Goal: Task Accomplishment & Management: Complete application form

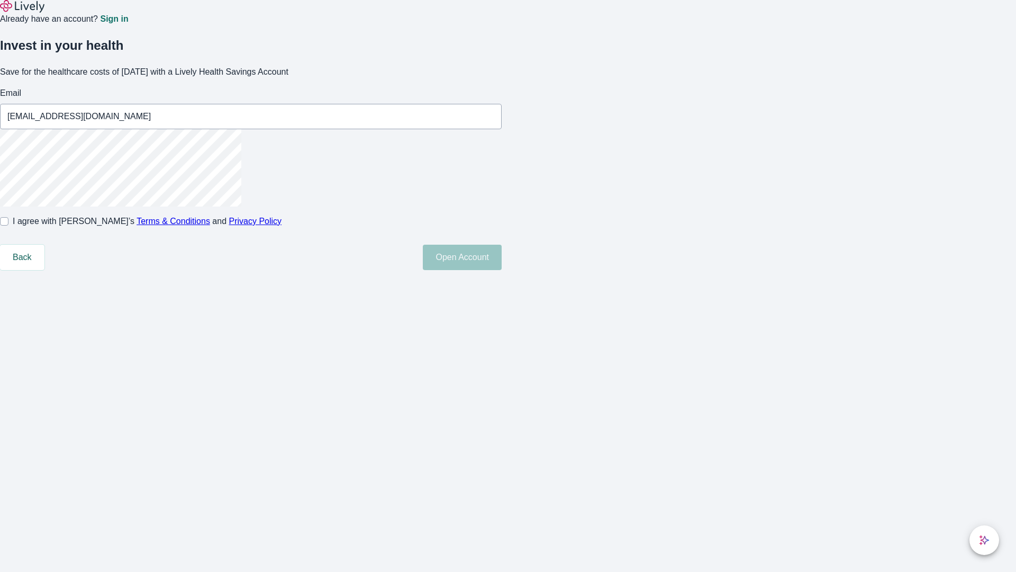
click at [8, 225] on input "I agree with Lively’s Terms & Conditions and Privacy Policy" at bounding box center [4, 221] width 8 height 8
checkbox input "true"
click at [502, 270] on button "Open Account" at bounding box center [462, 257] width 79 height 25
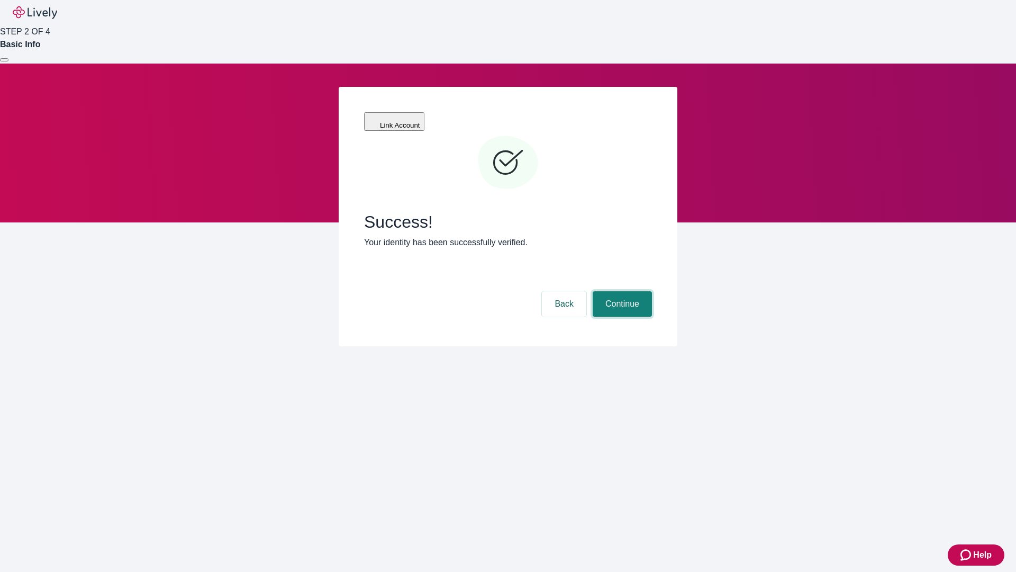
click at [621, 291] on button "Continue" at bounding box center [622, 303] width 59 height 25
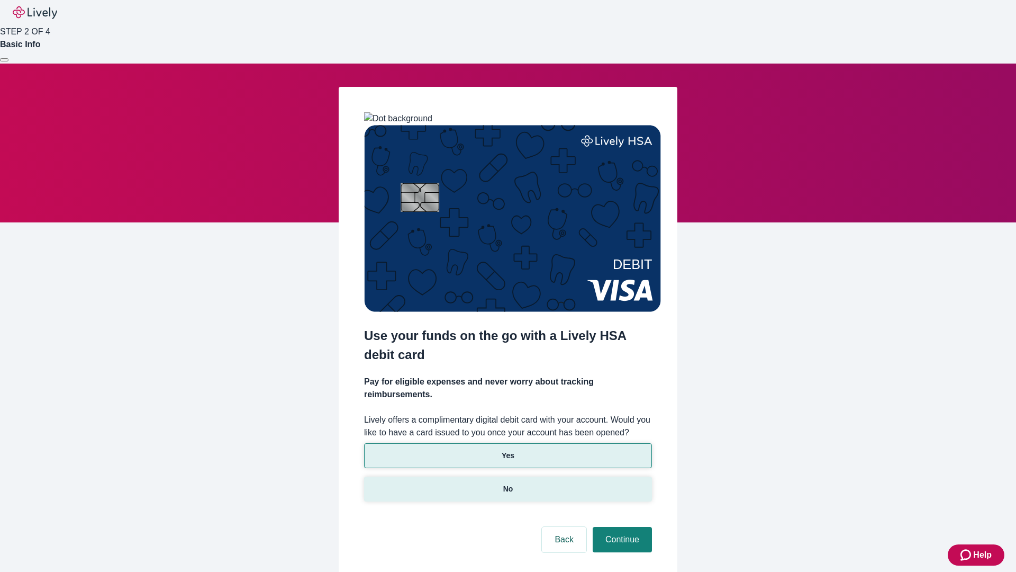
click at [508, 483] on p "No" at bounding box center [508, 488] width 10 height 11
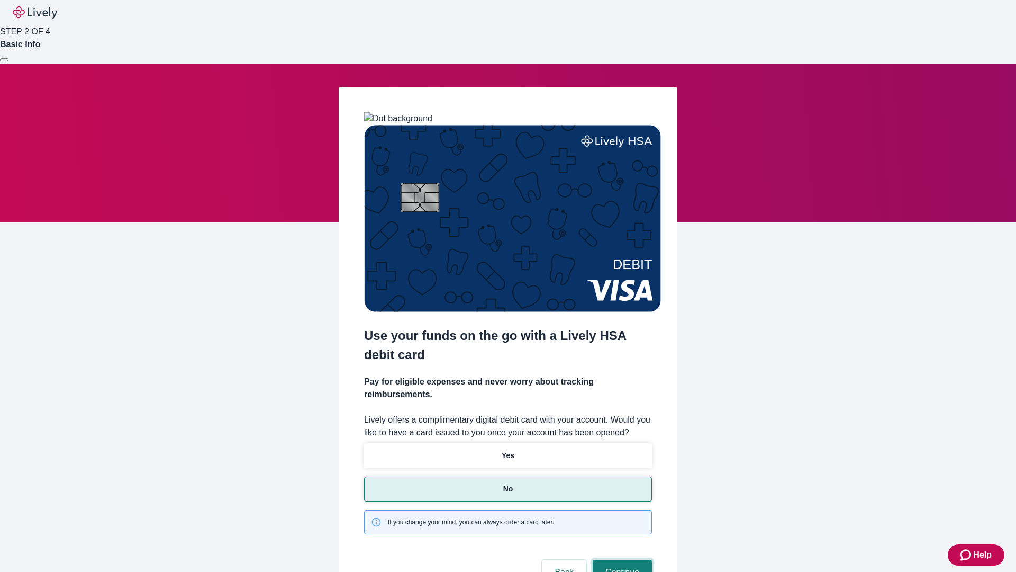
click at [621, 559] on button "Continue" at bounding box center [622, 571] width 59 height 25
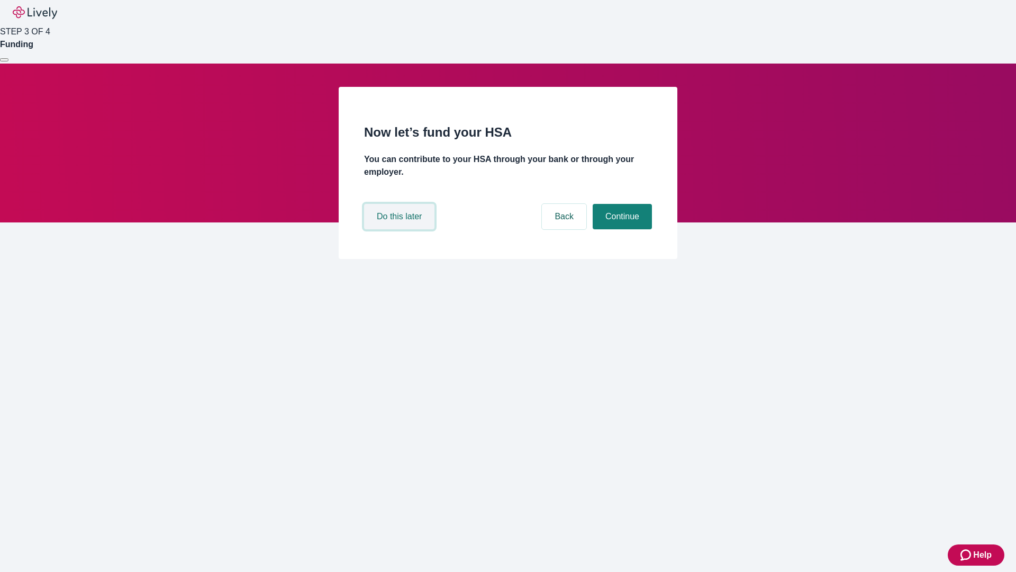
click at [401, 229] on button "Do this later" at bounding box center [399, 216] width 70 height 25
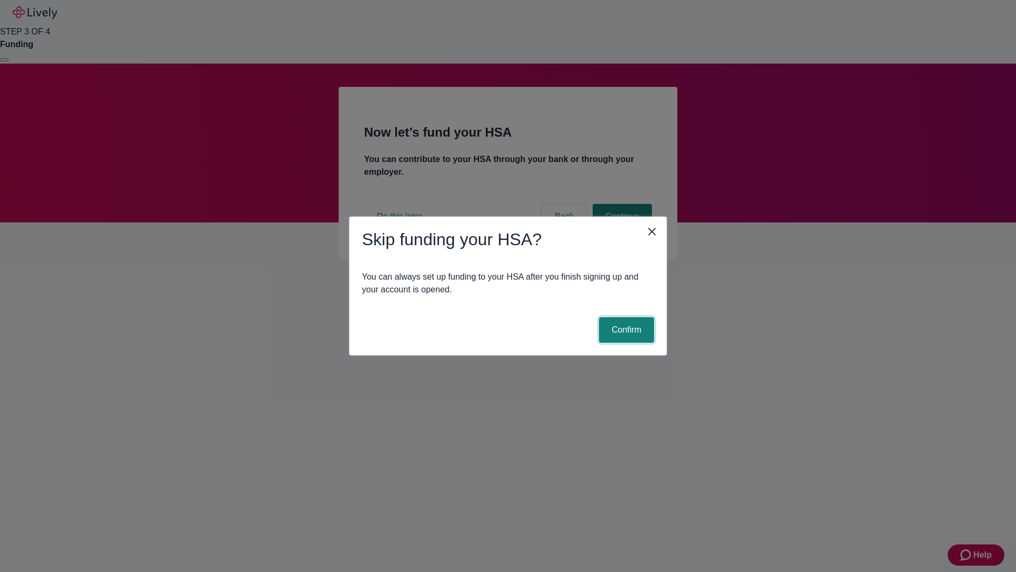
click at [625, 330] on button "Confirm" at bounding box center [626, 329] width 55 height 25
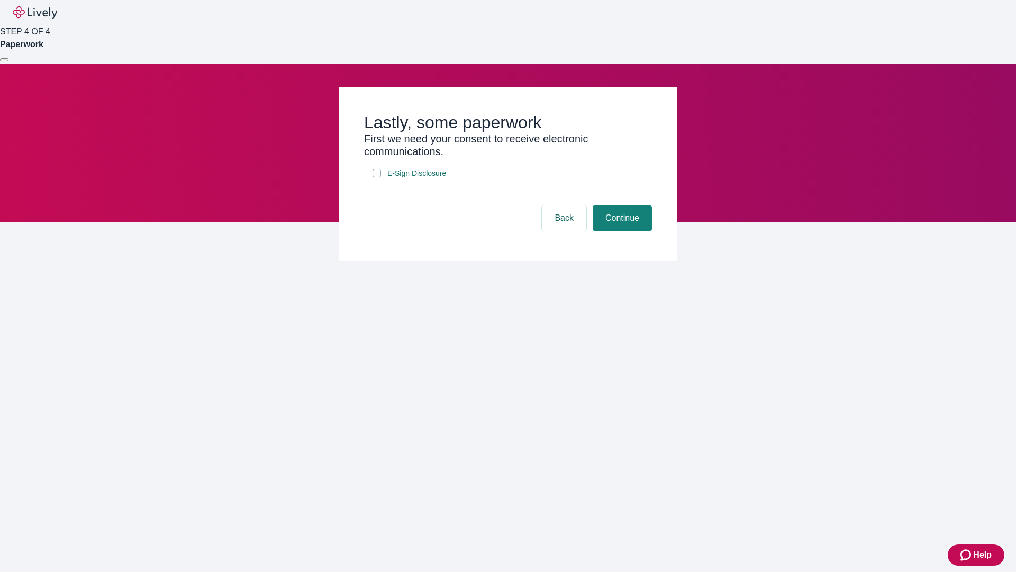
click at [377, 177] on input "E-Sign Disclosure" at bounding box center [377, 173] width 8 height 8
checkbox input "true"
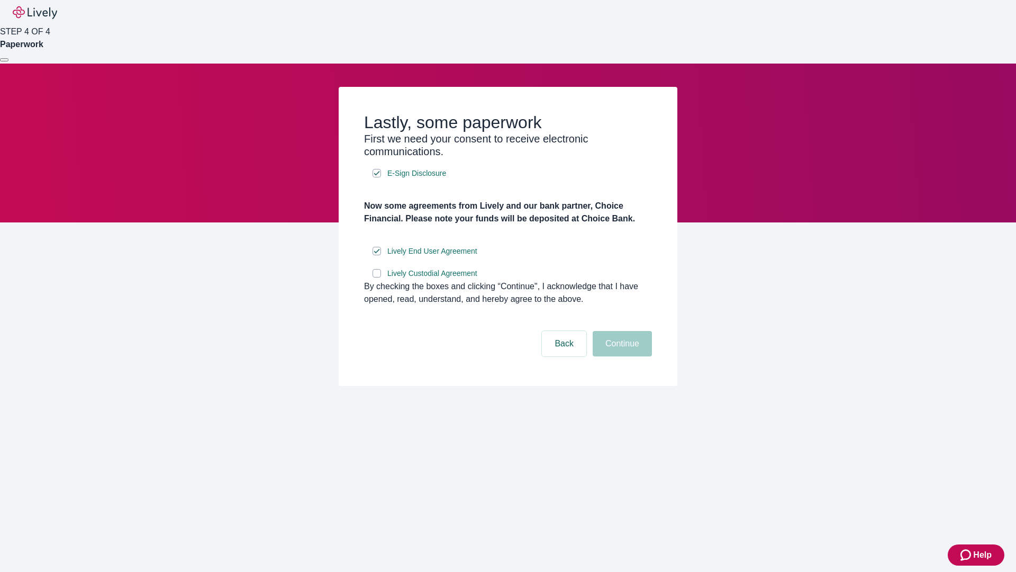
click at [377, 277] on input "Lively Custodial Agreement" at bounding box center [377, 273] width 8 height 8
checkbox input "true"
click at [621, 356] on button "Continue" at bounding box center [622, 343] width 59 height 25
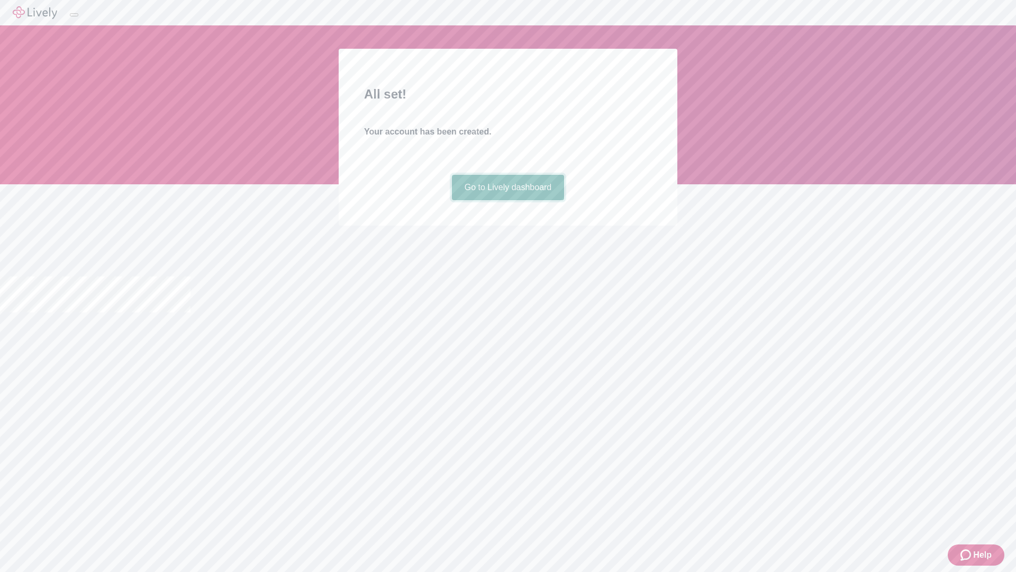
click at [508, 200] on link "Go to Lively dashboard" at bounding box center [508, 187] width 113 height 25
